Goal: Transaction & Acquisition: Purchase product/service

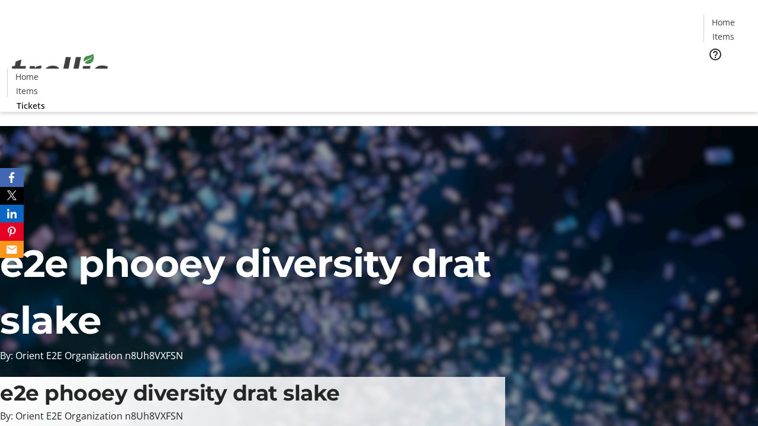
click at [713, 69] on span "Tickets" at bounding box center [727, 75] width 28 height 12
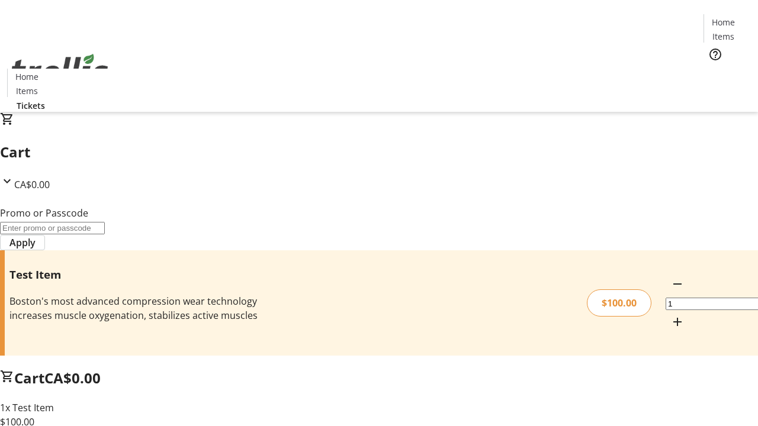
type input "FLAT"
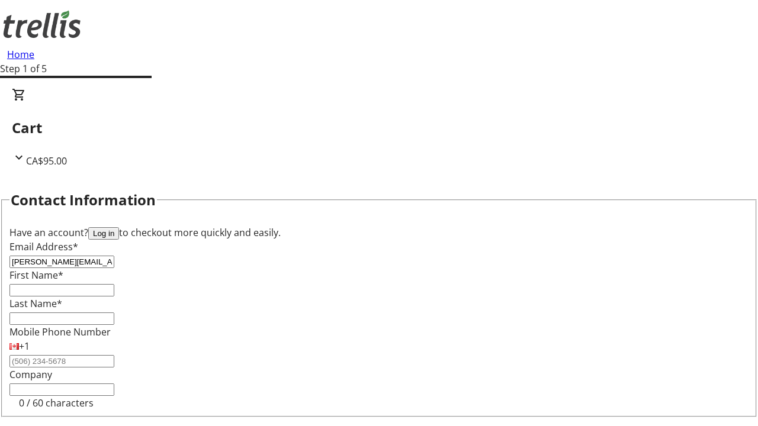
type input "[PERSON_NAME][EMAIL_ADDRESS][DOMAIN_NAME]"
type input "[PERSON_NAME]"
type input "White"
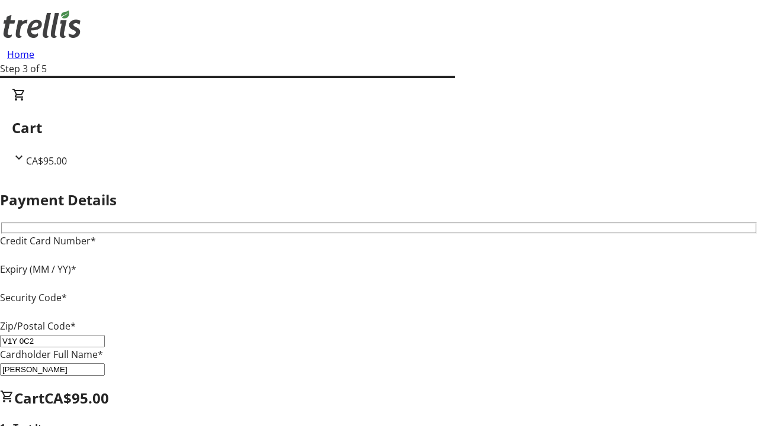
type input "V1Y 0C2"
